Goal: Information Seeking & Learning: Learn about a topic

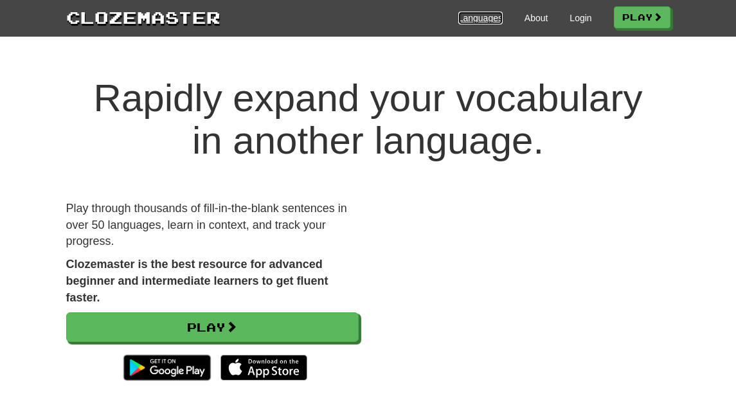
click at [475, 15] on link "Languages" at bounding box center [480, 18] width 44 height 13
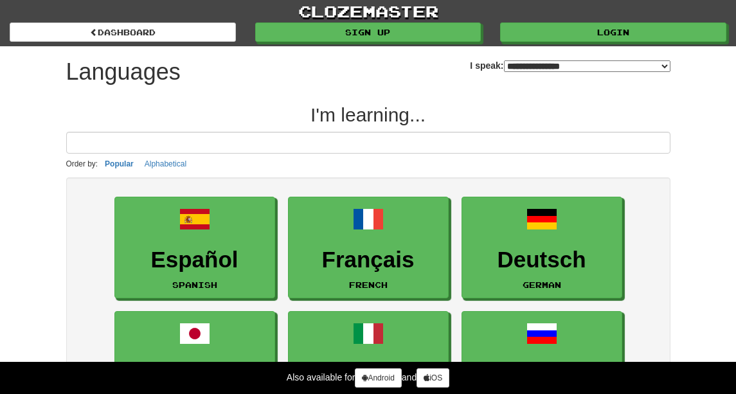
select select "*******"
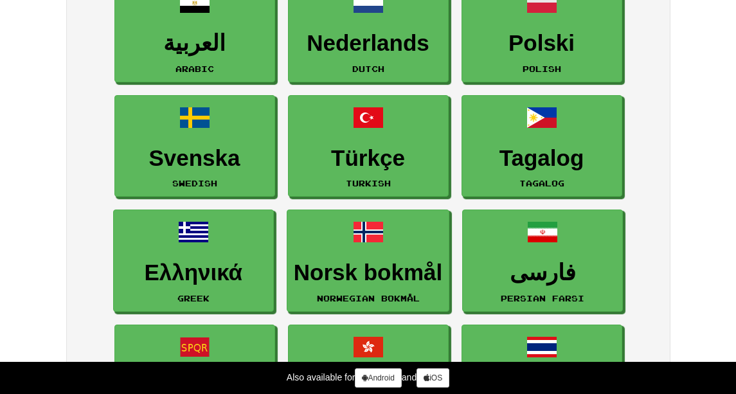
scroll to position [578, 0]
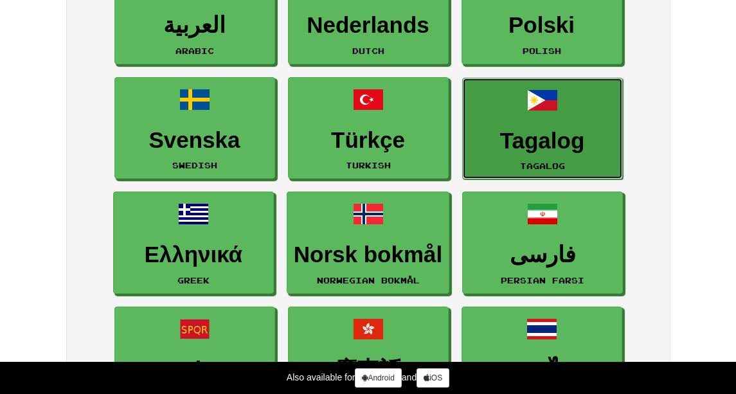
click at [546, 132] on h3 "Tagalog" at bounding box center [542, 141] width 147 height 25
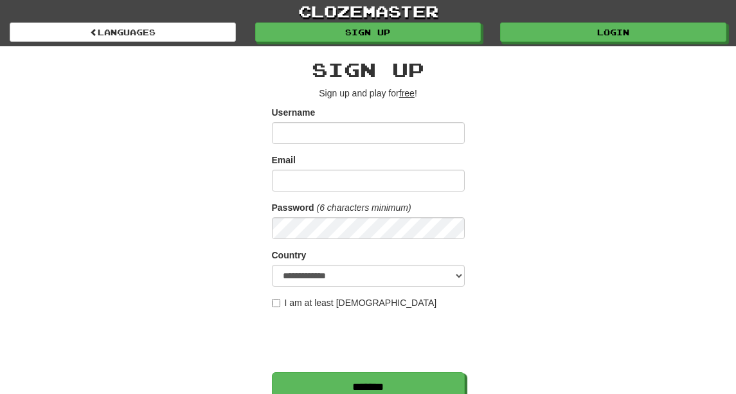
click at [287, 132] on input "Username" at bounding box center [368, 133] width 193 height 22
type input "**********"
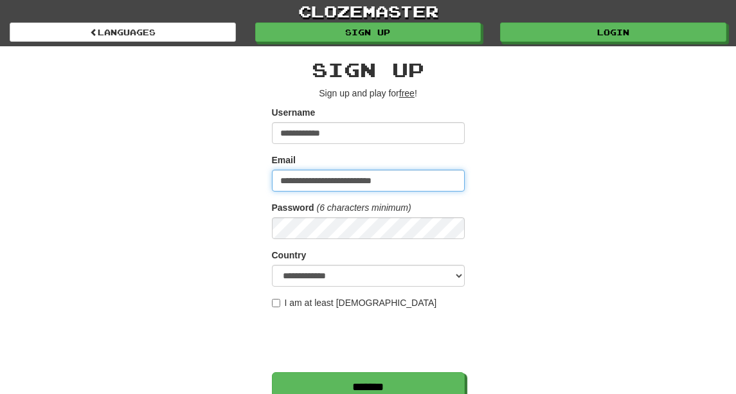
type input "**********"
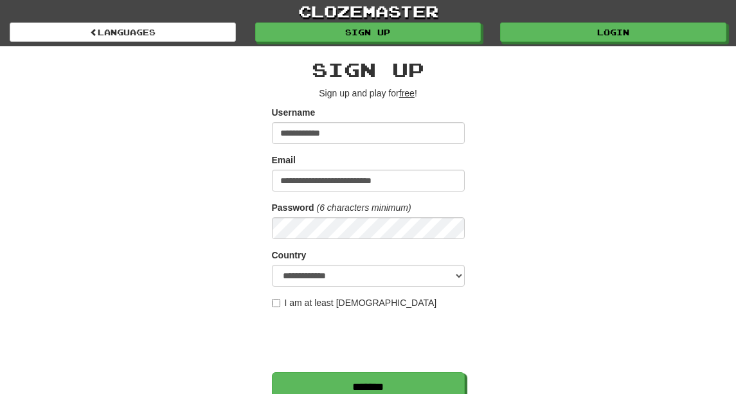
click at [281, 305] on label "I am at least 16 years old" at bounding box center [354, 302] width 165 height 13
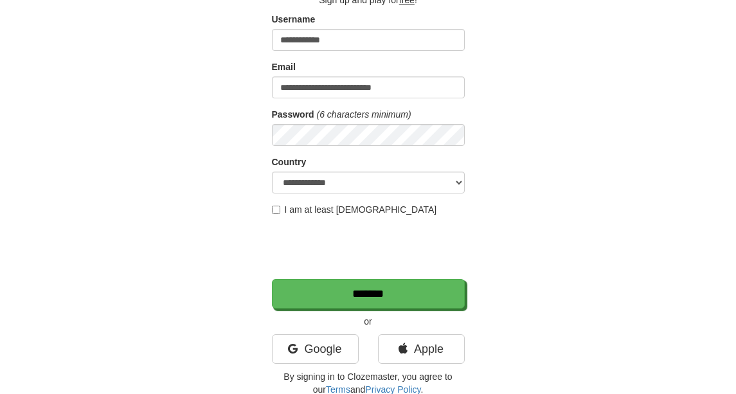
scroll to position [257, 0]
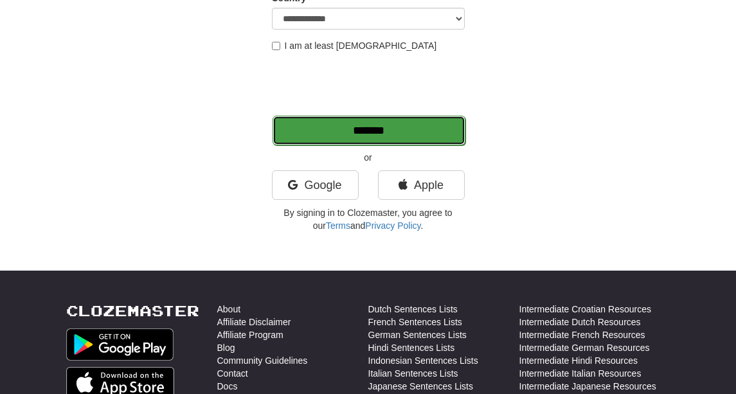
click at [339, 136] on input "*******" at bounding box center [368, 131] width 193 height 30
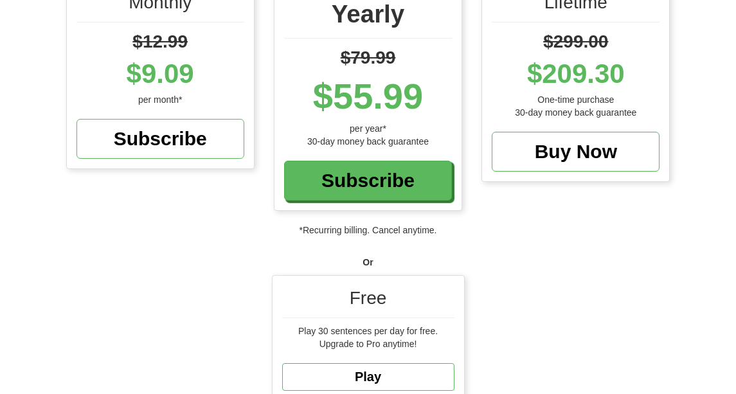
scroll to position [321, 0]
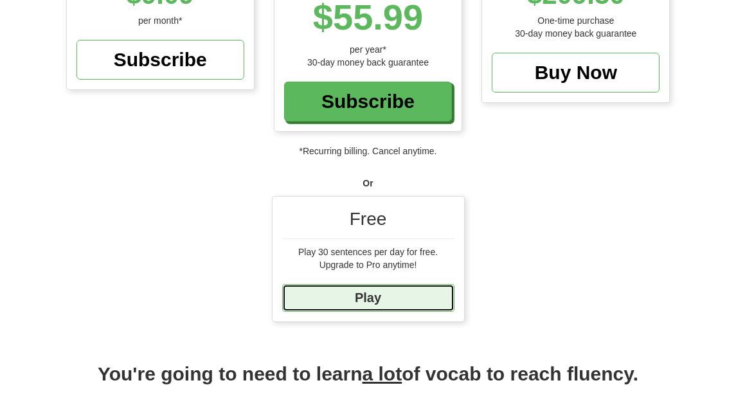
click at [366, 284] on link "Play" at bounding box center [368, 298] width 172 height 28
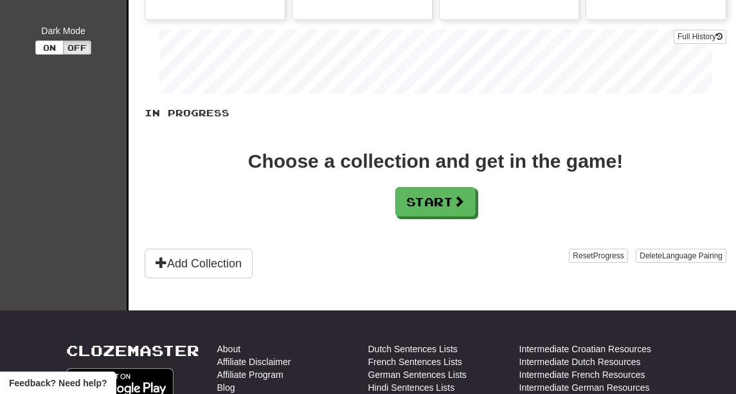
scroll to position [257, 0]
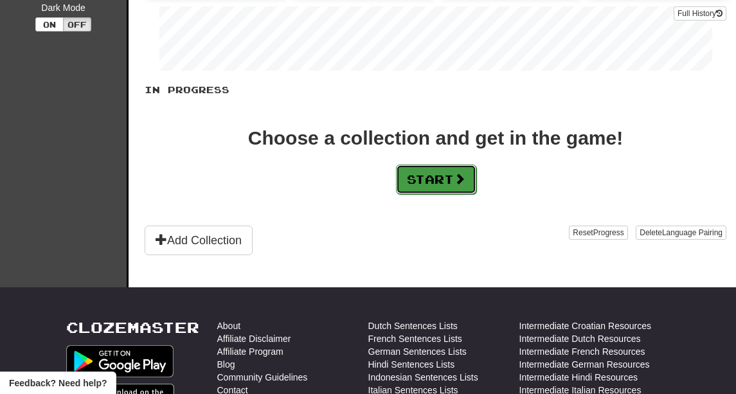
click at [438, 176] on button "Start" at bounding box center [436, 180] width 80 height 30
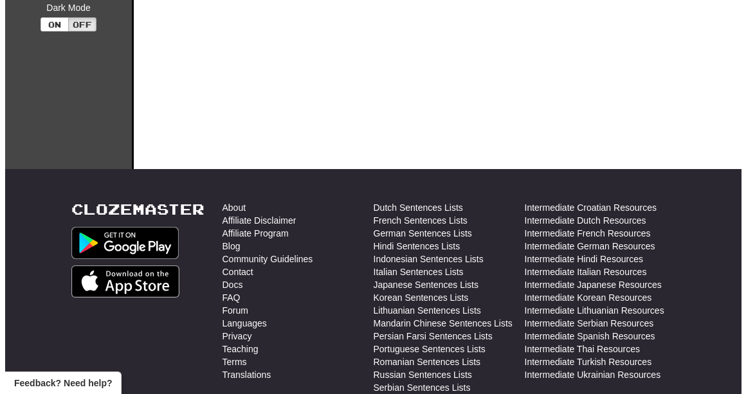
scroll to position [0, 0]
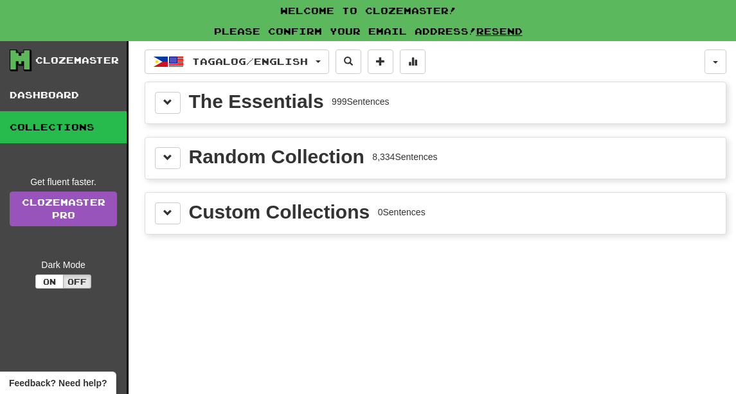
click at [231, 110] on div "The Essentials" at bounding box center [256, 101] width 135 height 19
click at [176, 101] on button at bounding box center [168, 103] width 26 height 22
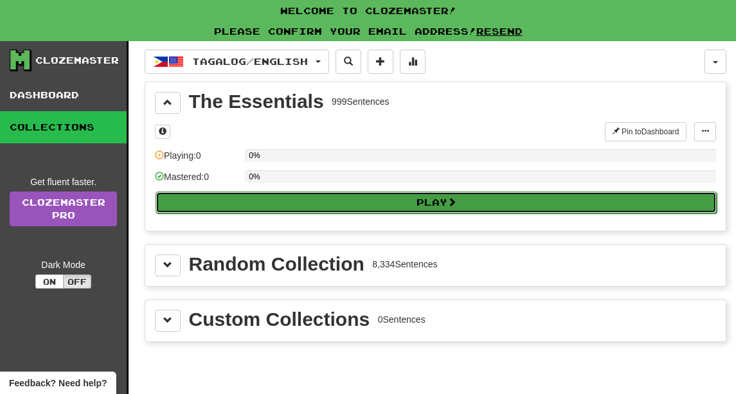
click at [352, 197] on button "Play" at bounding box center [436, 203] width 561 height 22
select select "**"
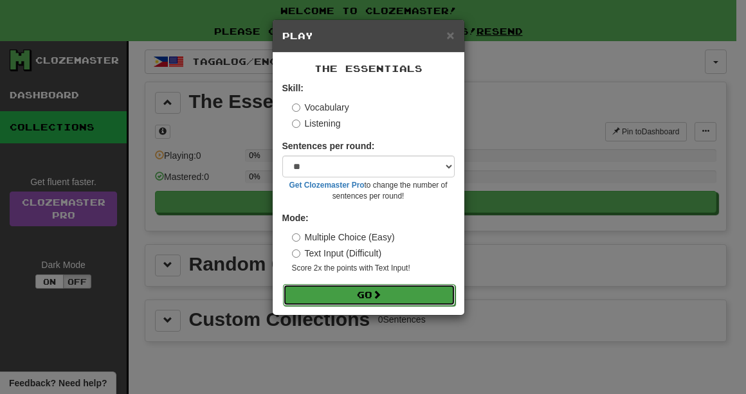
click at [370, 296] on button "Go" at bounding box center [369, 295] width 172 height 22
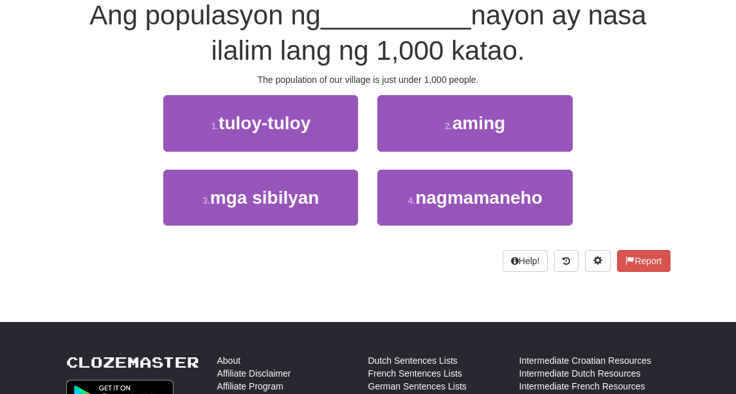
scroll to position [129, 0]
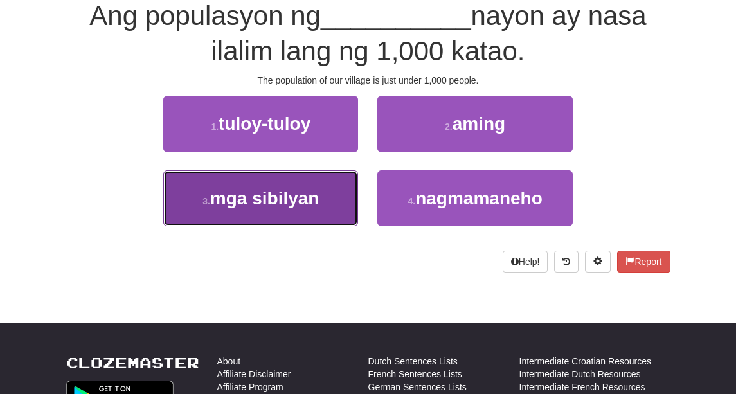
click at [251, 181] on button "3 . mga sibilyan" at bounding box center [260, 198] width 195 height 56
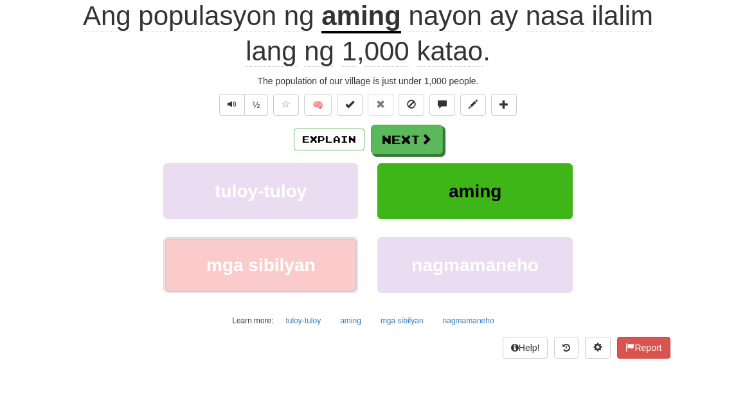
scroll to position [73, 0]
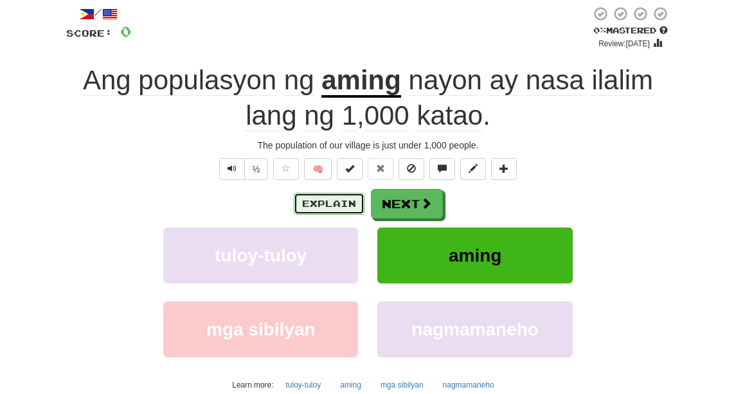
click at [337, 199] on button "Explain" at bounding box center [329, 204] width 71 height 22
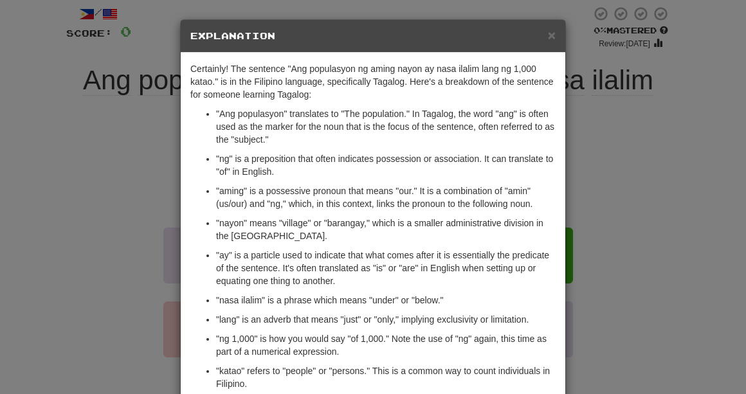
click at [541, 33] on h5 "Explanation" at bounding box center [372, 36] width 365 height 13
click at [548, 39] on span "×" at bounding box center [552, 35] width 8 height 15
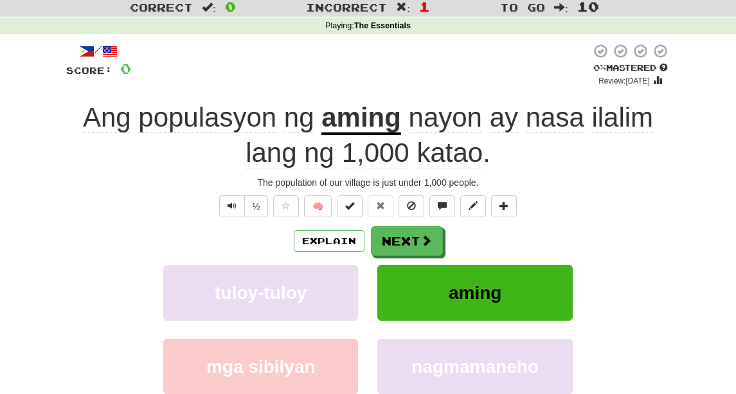
scroll to position [0, 0]
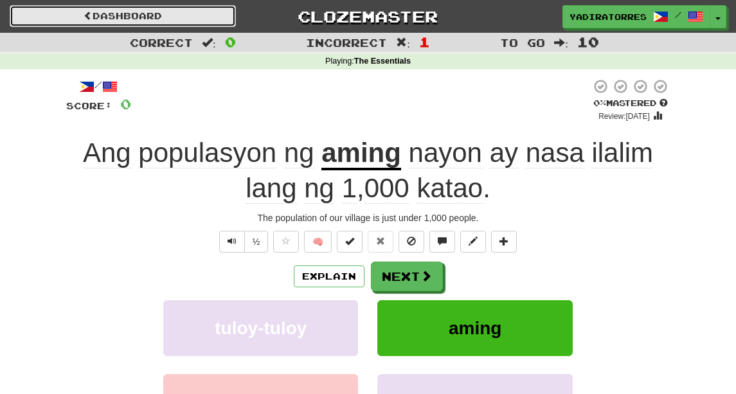
click at [159, 17] on link "Dashboard" at bounding box center [123, 16] width 226 height 22
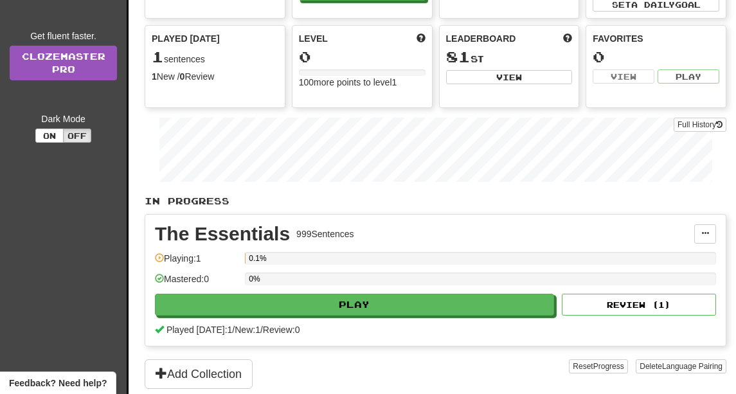
scroll to position [193, 0]
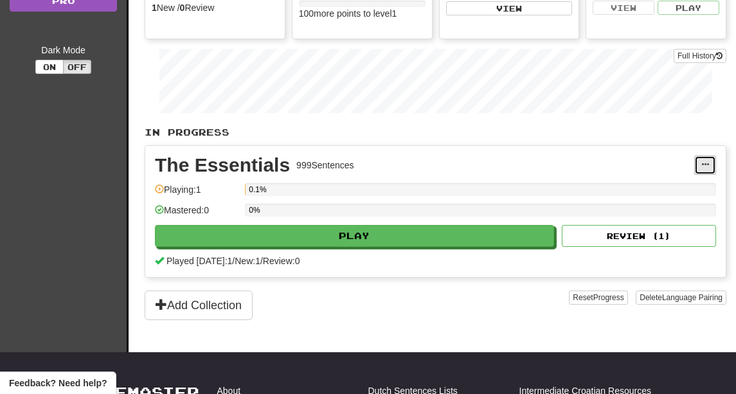
click at [702, 163] on span at bounding box center [705, 165] width 8 height 8
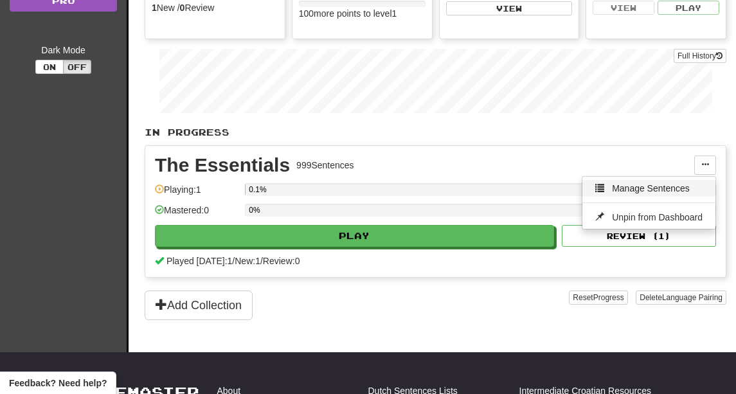
click at [689, 181] on link "Manage Sentences" at bounding box center [648, 188] width 133 height 17
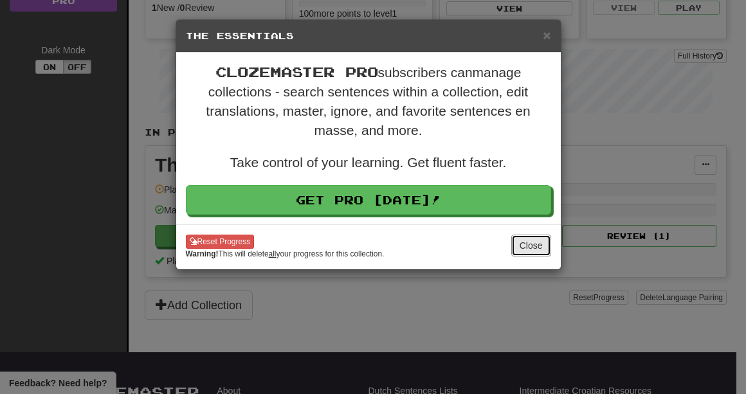
drag, startPoint x: 528, startPoint y: 247, endPoint x: 461, endPoint y: 247, distance: 67.5
click at [528, 247] on button "Close" at bounding box center [531, 246] width 40 height 22
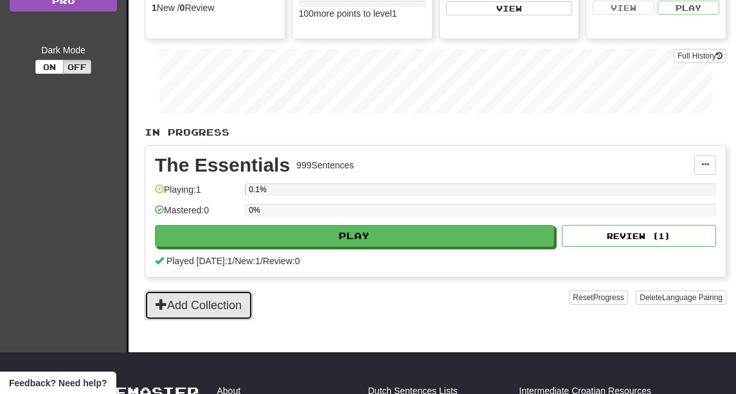
click at [166, 311] on button "Add Collection" at bounding box center [199, 305] width 108 height 30
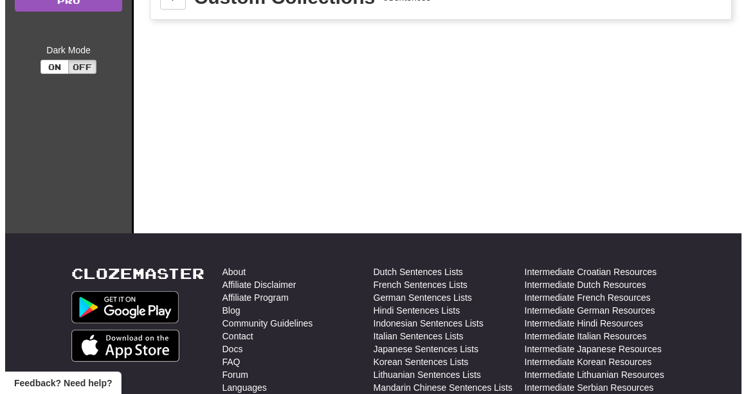
scroll to position [0, 0]
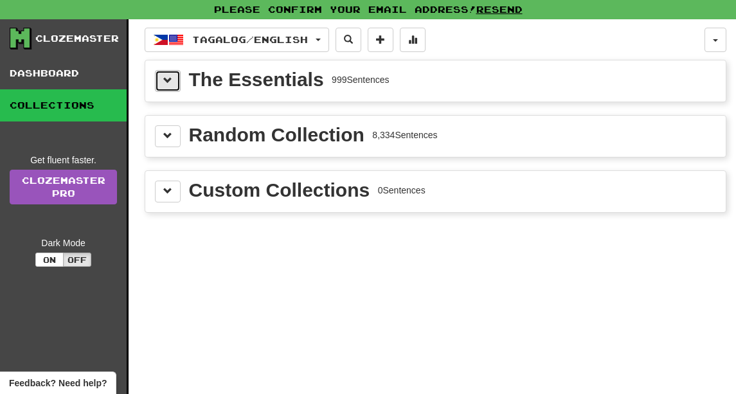
click at [175, 84] on button at bounding box center [168, 81] width 26 height 22
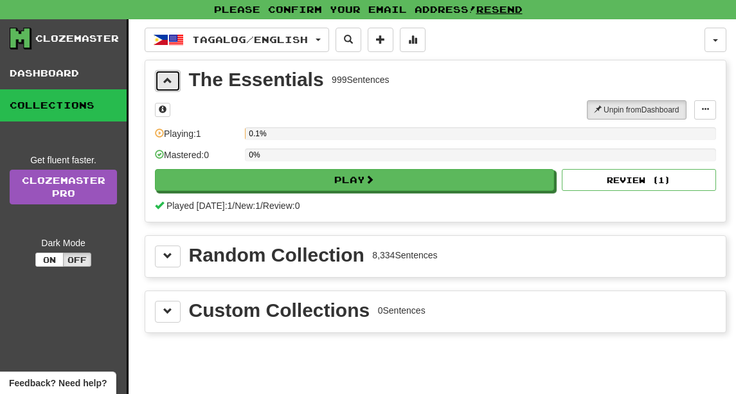
click at [172, 84] on button at bounding box center [168, 81] width 26 height 22
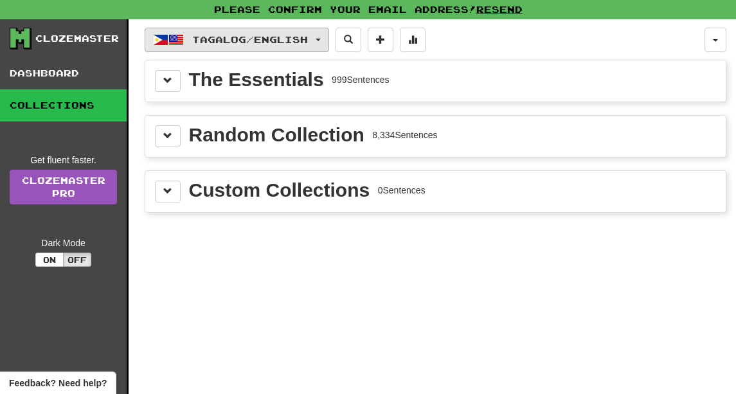
click at [329, 41] on button "Tagalog / English" at bounding box center [237, 40] width 184 height 24
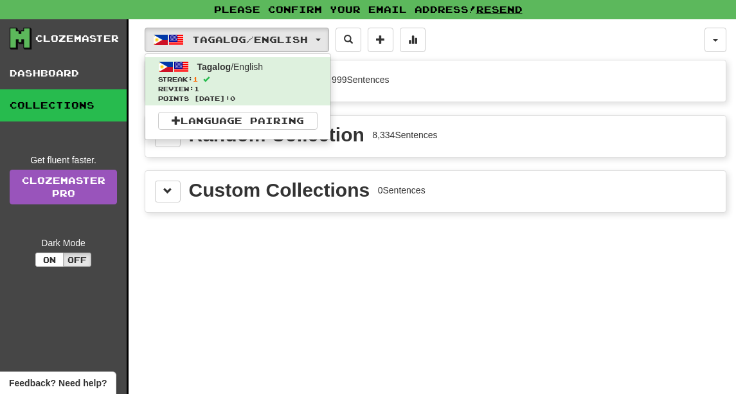
click at [474, 39] on div "Tagalog / English Tagalog / English Streak: 1 Review: 1 Points today: 0 Languag…" at bounding box center [425, 40] width 560 height 24
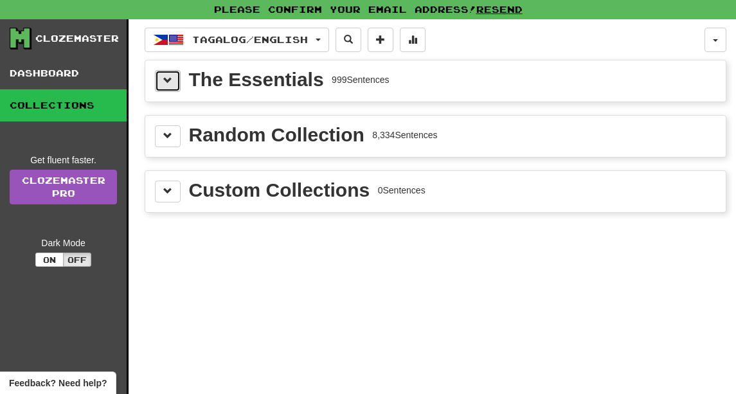
click at [165, 80] on span at bounding box center [167, 80] width 9 height 9
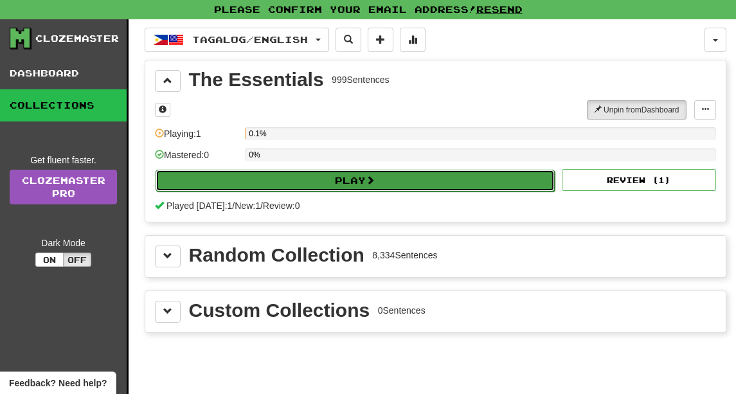
click at [344, 182] on button "Play" at bounding box center [355, 181] width 399 height 22
select select "**"
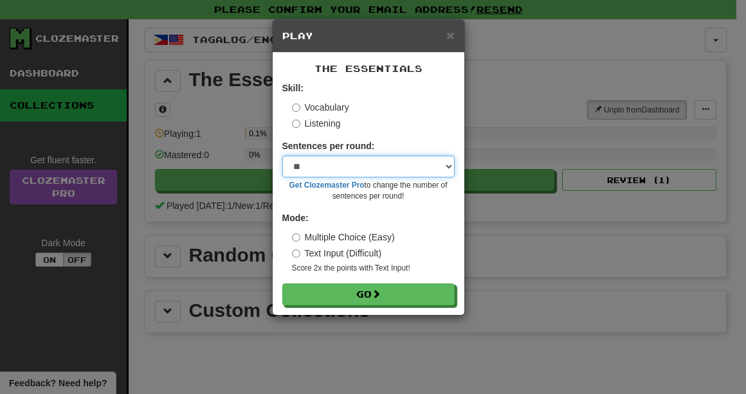
click at [357, 162] on select "* ** ** ** ** ** *** ********" at bounding box center [368, 167] width 172 height 22
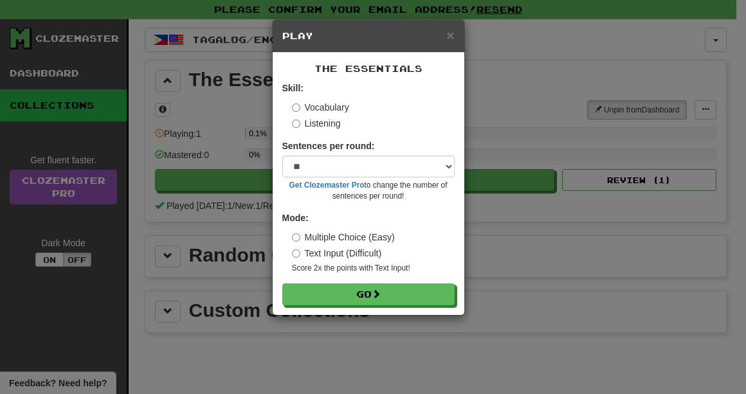
click at [379, 116] on div "Vocabulary Listening" at bounding box center [373, 115] width 163 height 29
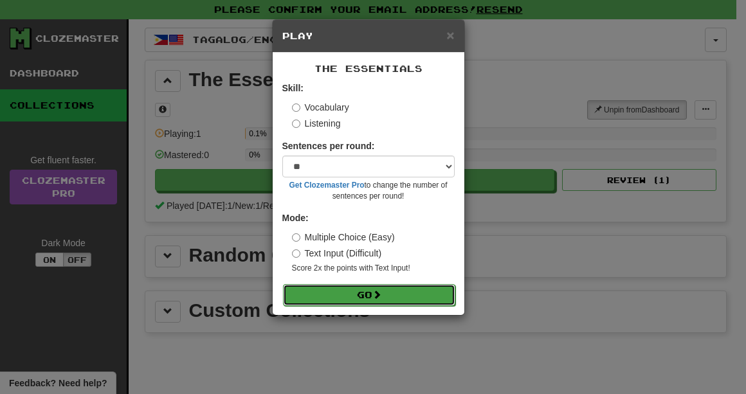
click at [374, 294] on button "Go" at bounding box center [369, 295] width 172 height 22
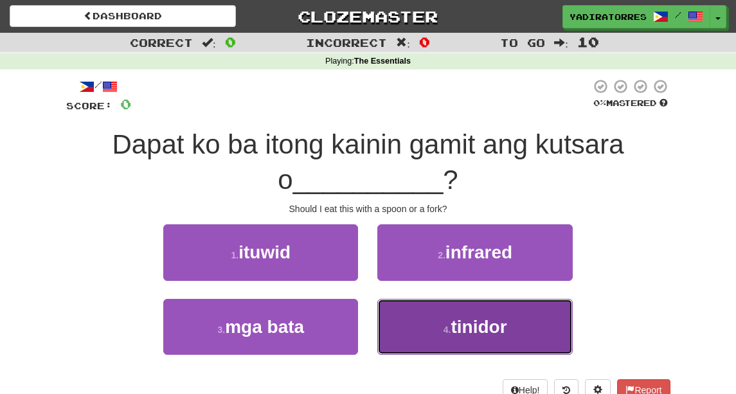
click at [526, 322] on button "4 . tinidor" at bounding box center [474, 327] width 195 height 56
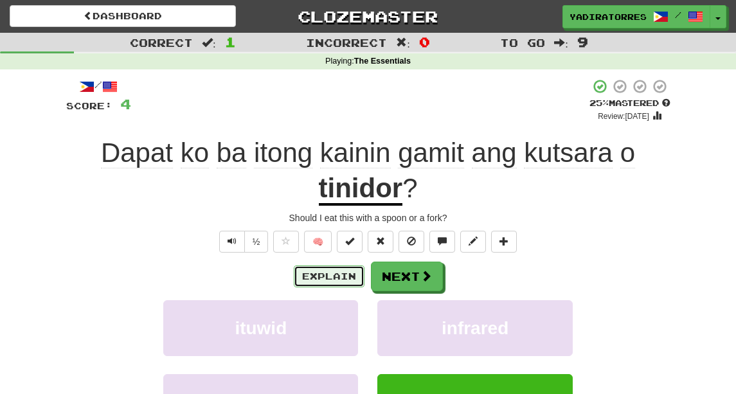
click at [318, 278] on button "Explain" at bounding box center [329, 276] width 71 height 22
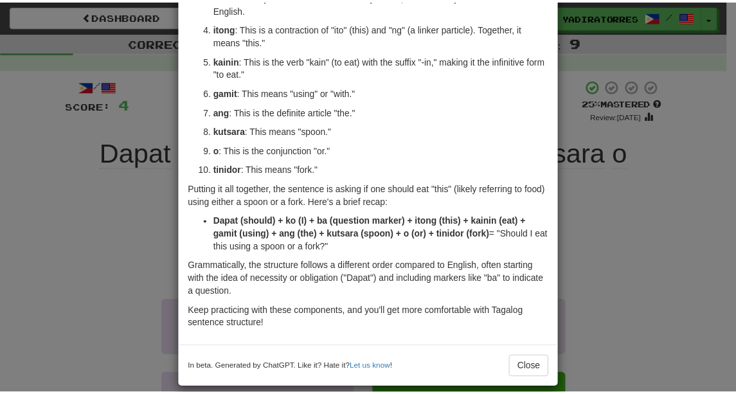
scroll to position [170, 0]
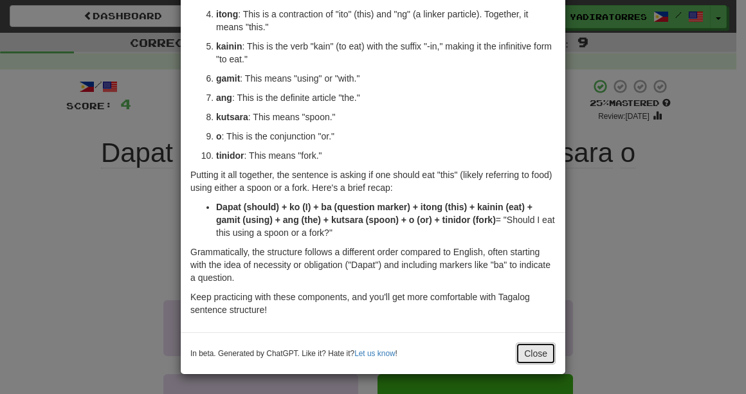
click at [540, 356] on button "Close" at bounding box center [535, 354] width 40 height 22
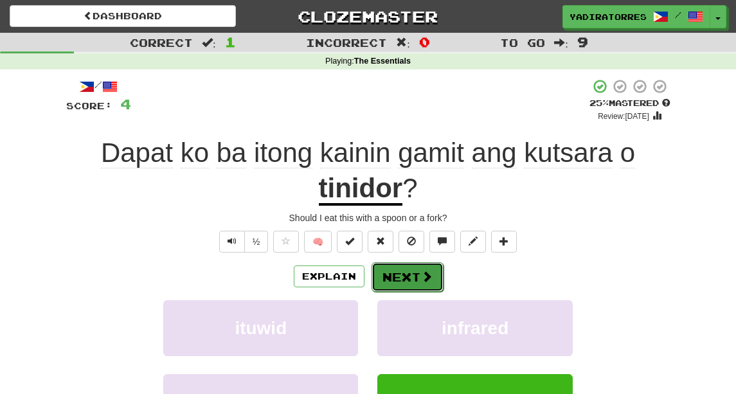
click at [397, 282] on button "Next" at bounding box center [407, 277] width 72 height 30
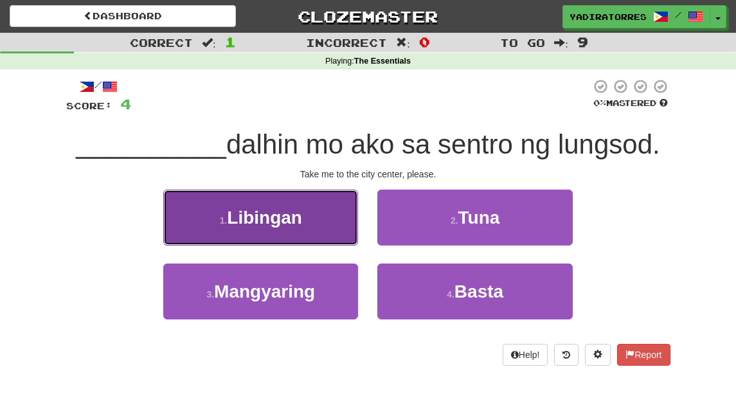
click at [307, 239] on button "1 . [GEOGRAPHIC_DATA]" at bounding box center [260, 218] width 195 height 56
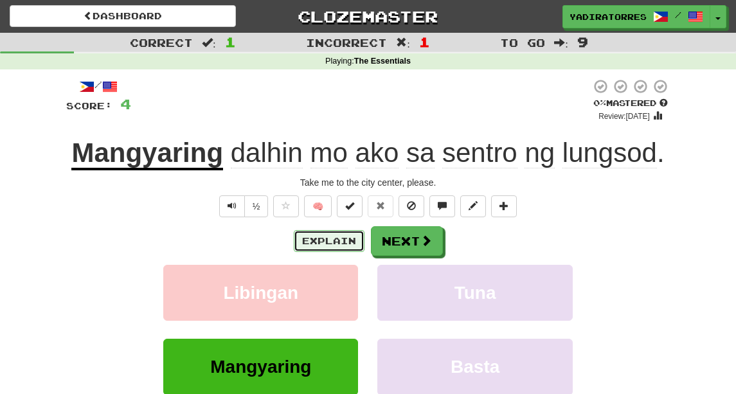
click at [345, 243] on button "Explain" at bounding box center [329, 241] width 71 height 22
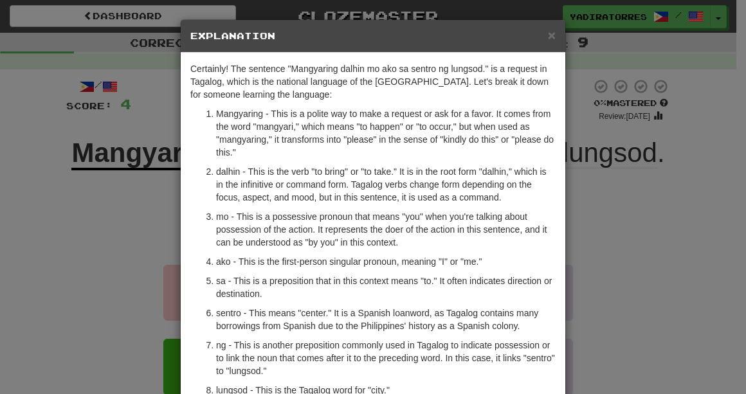
click at [539, 38] on h5 "Explanation" at bounding box center [372, 36] width 365 height 13
click at [548, 36] on span "×" at bounding box center [552, 35] width 8 height 15
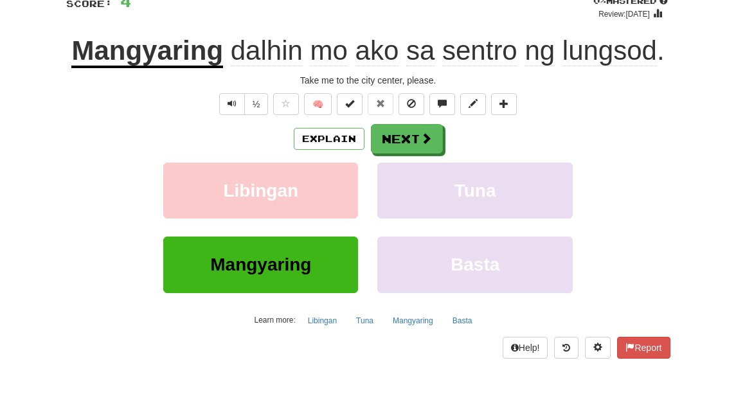
scroll to position [129, 0]
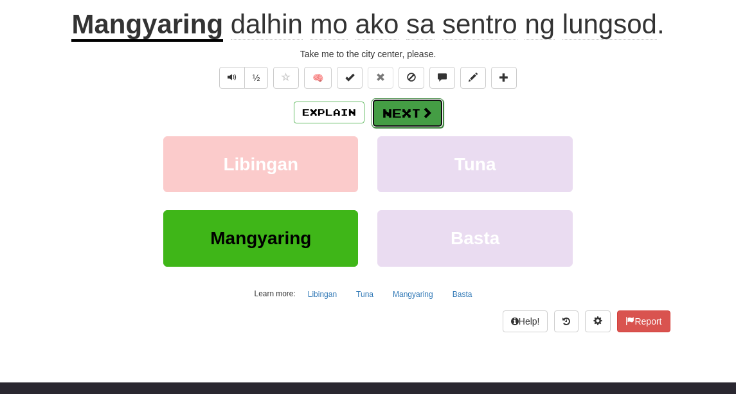
click at [429, 126] on button "Next" at bounding box center [407, 113] width 72 height 30
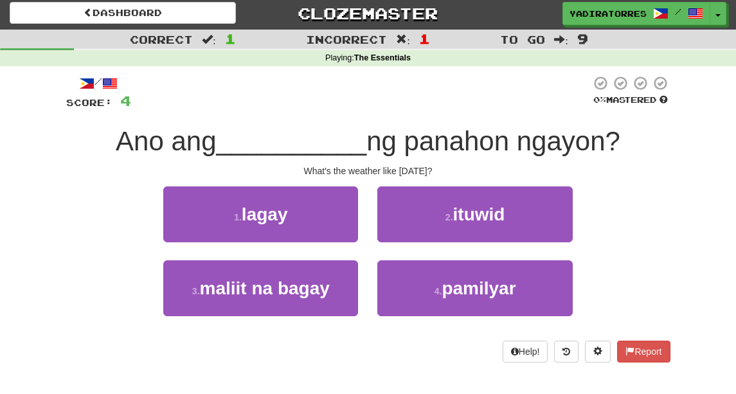
scroll to position [0, 0]
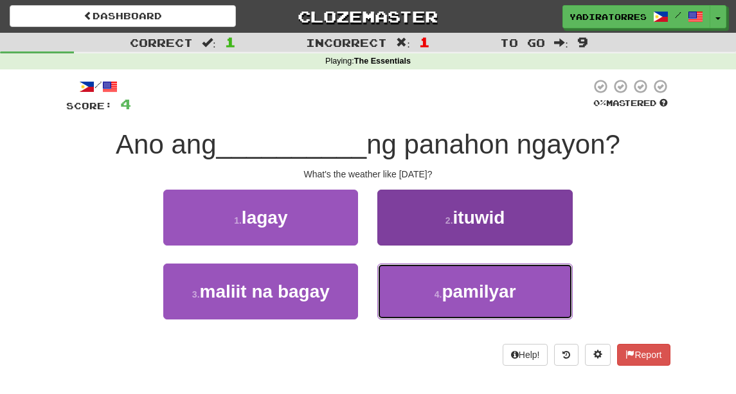
click at [487, 301] on span "pamilyar" at bounding box center [479, 291] width 74 height 20
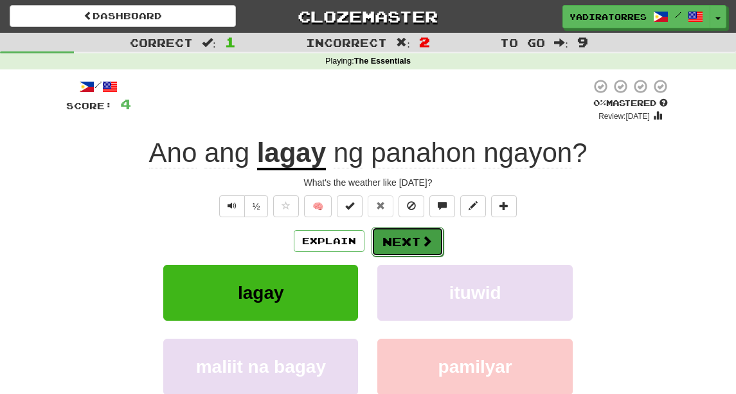
click at [419, 249] on button "Next" at bounding box center [407, 242] width 72 height 30
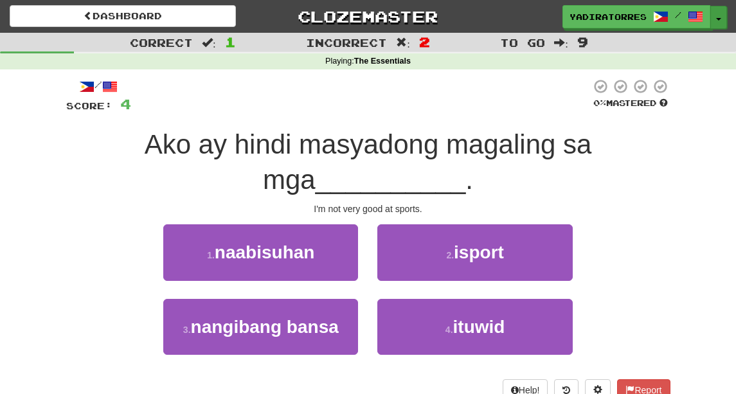
click at [720, 24] on button "Toggle Dropdown" at bounding box center [718, 17] width 17 height 23
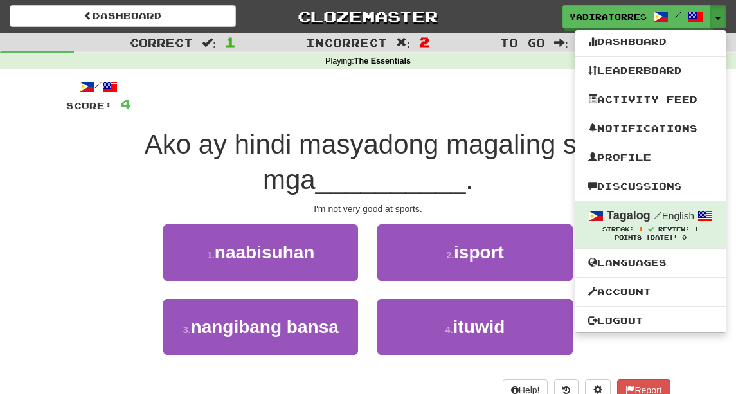
click at [239, 192] on div "Ako ay hindi masyadong magaling sa mga __________ ." at bounding box center [368, 162] width 604 height 70
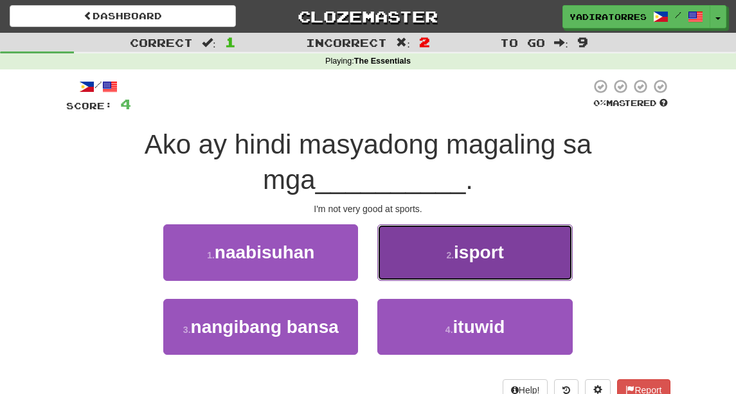
click at [424, 244] on button "2 . [GEOGRAPHIC_DATA]" at bounding box center [474, 252] width 195 height 56
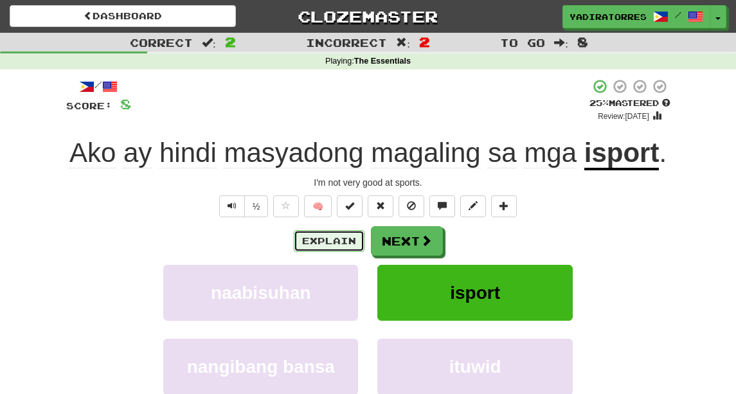
click at [342, 238] on button "Explain" at bounding box center [329, 241] width 71 height 22
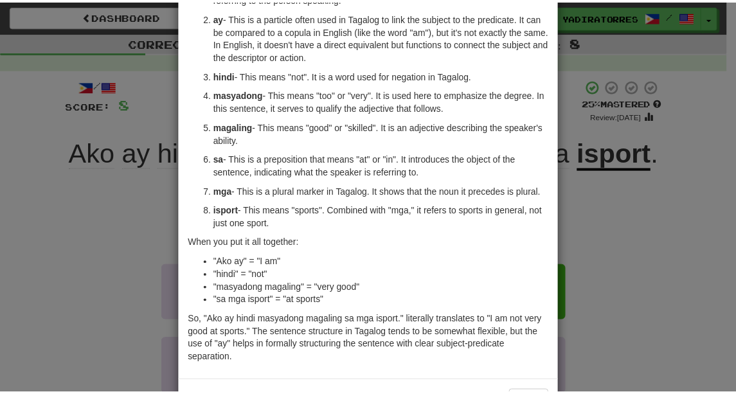
scroll to position [177, 0]
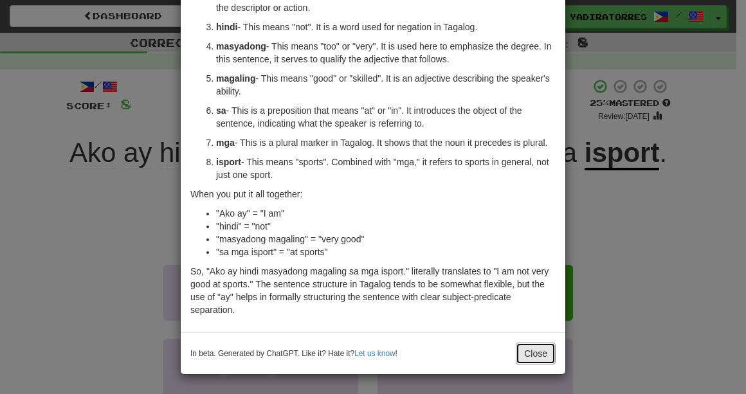
click at [524, 354] on button "Close" at bounding box center [535, 354] width 40 height 22
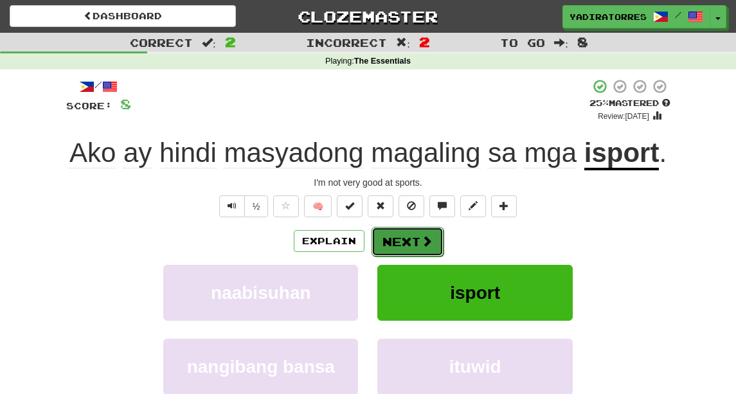
click at [402, 238] on button "Next" at bounding box center [407, 242] width 72 height 30
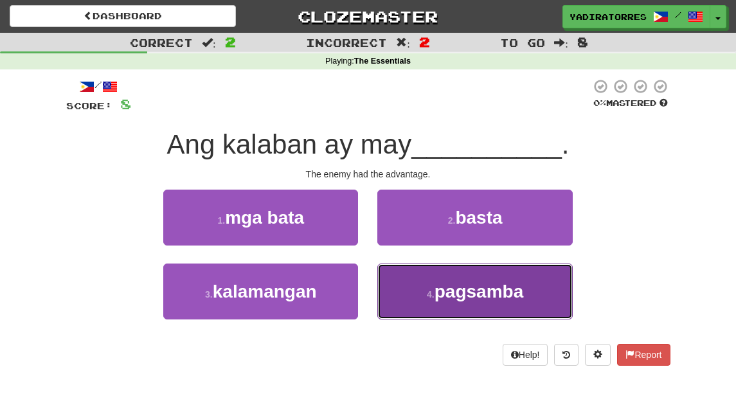
click at [454, 298] on span "pagsamba" at bounding box center [478, 291] width 89 height 20
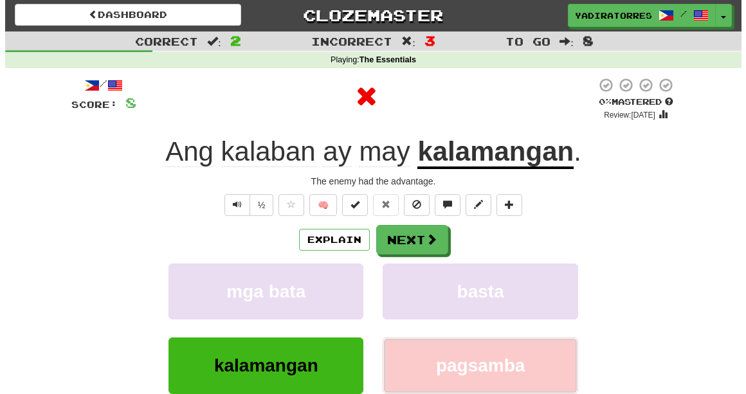
scroll to position [0, 0]
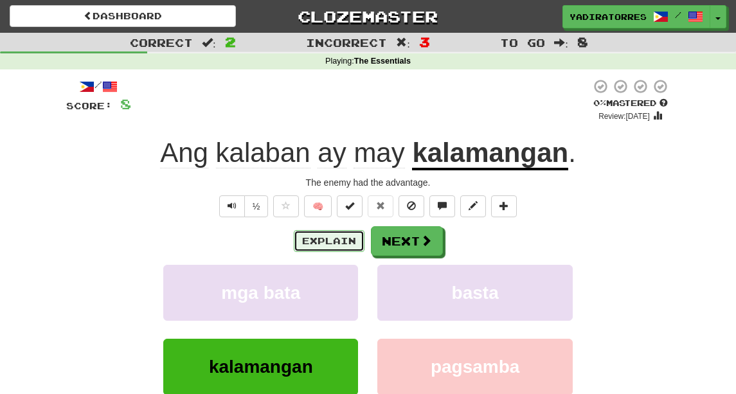
click at [342, 242] on button "Explain" at bounding box center [329, 241] width 71 height 22
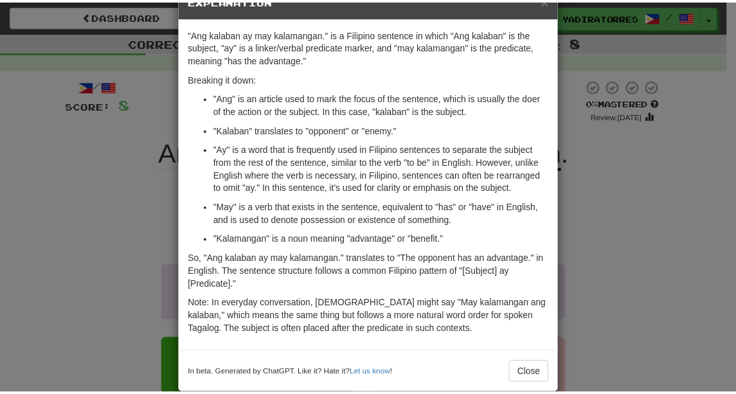
scroll to position [55, 0]
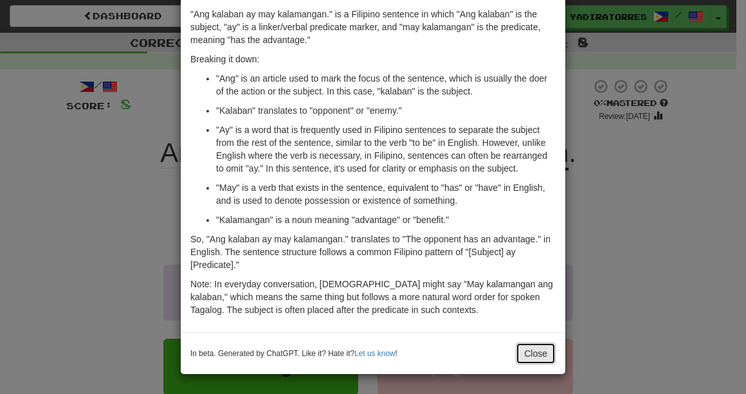
click at [527, 353] on button "Close" at bounding box center [535, 354] width 40 height 22
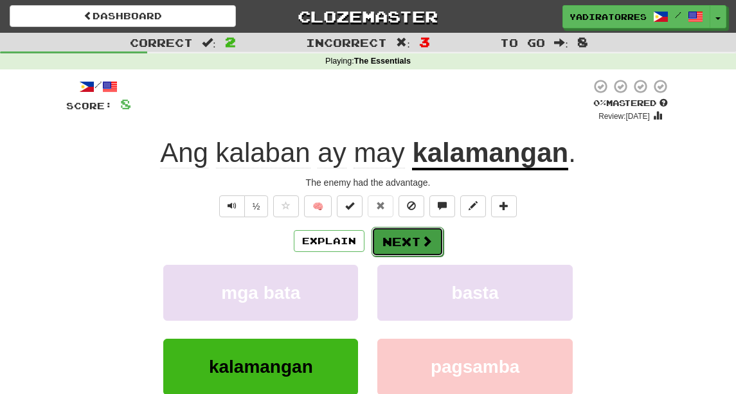
click at [411, 244] on button "Next" at bounding box center [407, 242] width 72 height 30
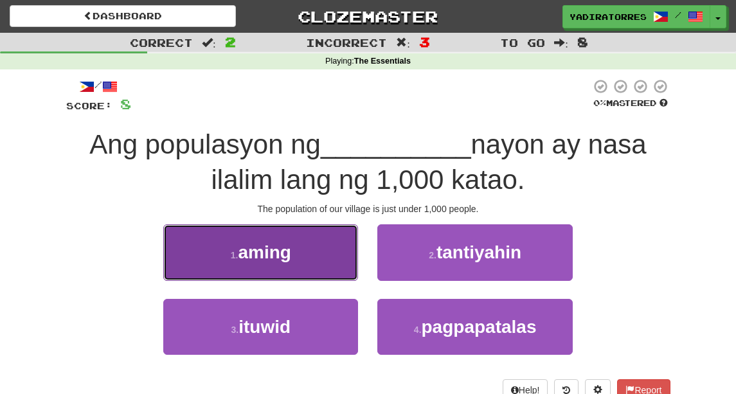
click at [338, 258] on button "1 . aming" at bounding box center [260, 252] width 195 height 56
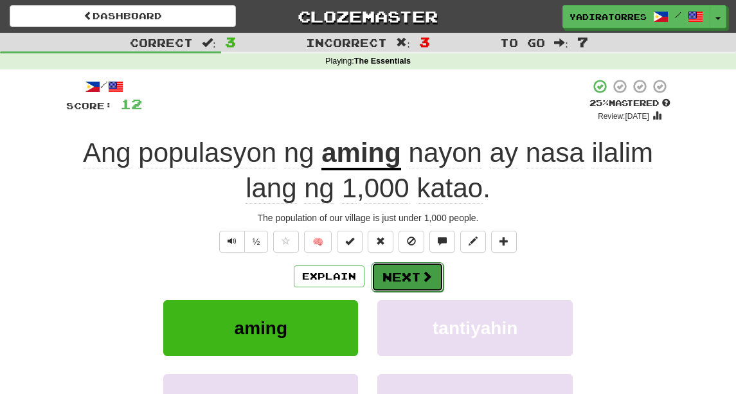
click at [411, 274] on button "Next" at bounding box center [407, 277] width 72 height 30
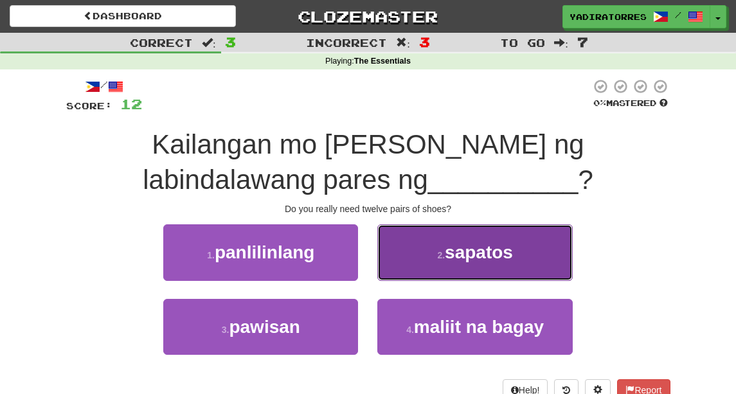
click at [401, 266] on button "2 . sapatos" at bounding box center [474, 252] width 195 height 56
